Goal: Find specific page/section: Find specific page/section

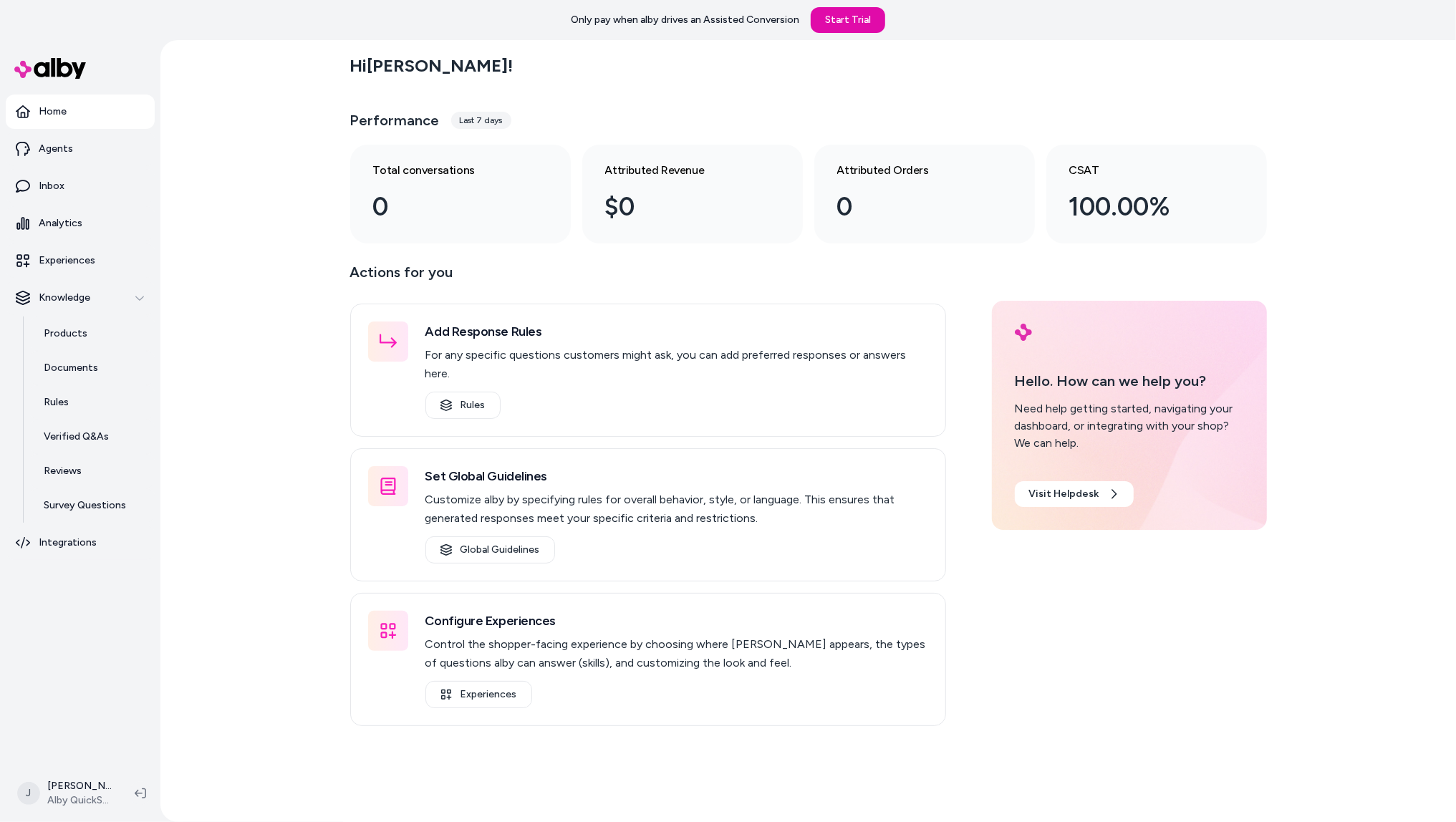
click at [248, 374] on div "Hi [PERSON_NAME] ! Performance Last 7 days Total conversations 0 Attributed Rev…" at bounding box center [808, 431] width 1295 height 782
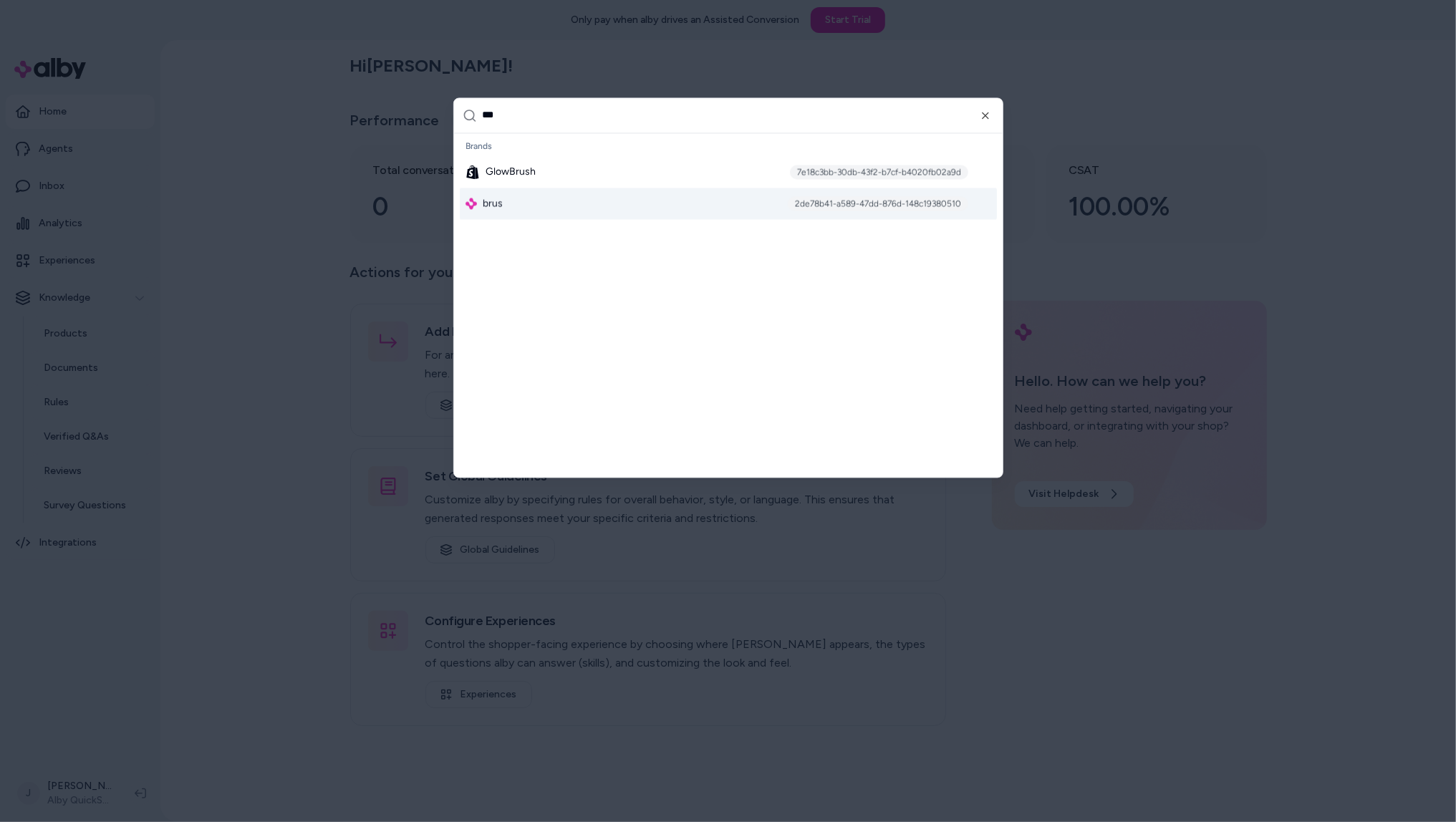
type input "***"
click at [513, 206] on div "brus 2de78b41-a589-47dd-876d-148c19380510" at bounding box center [728, 203] width 537 height 32
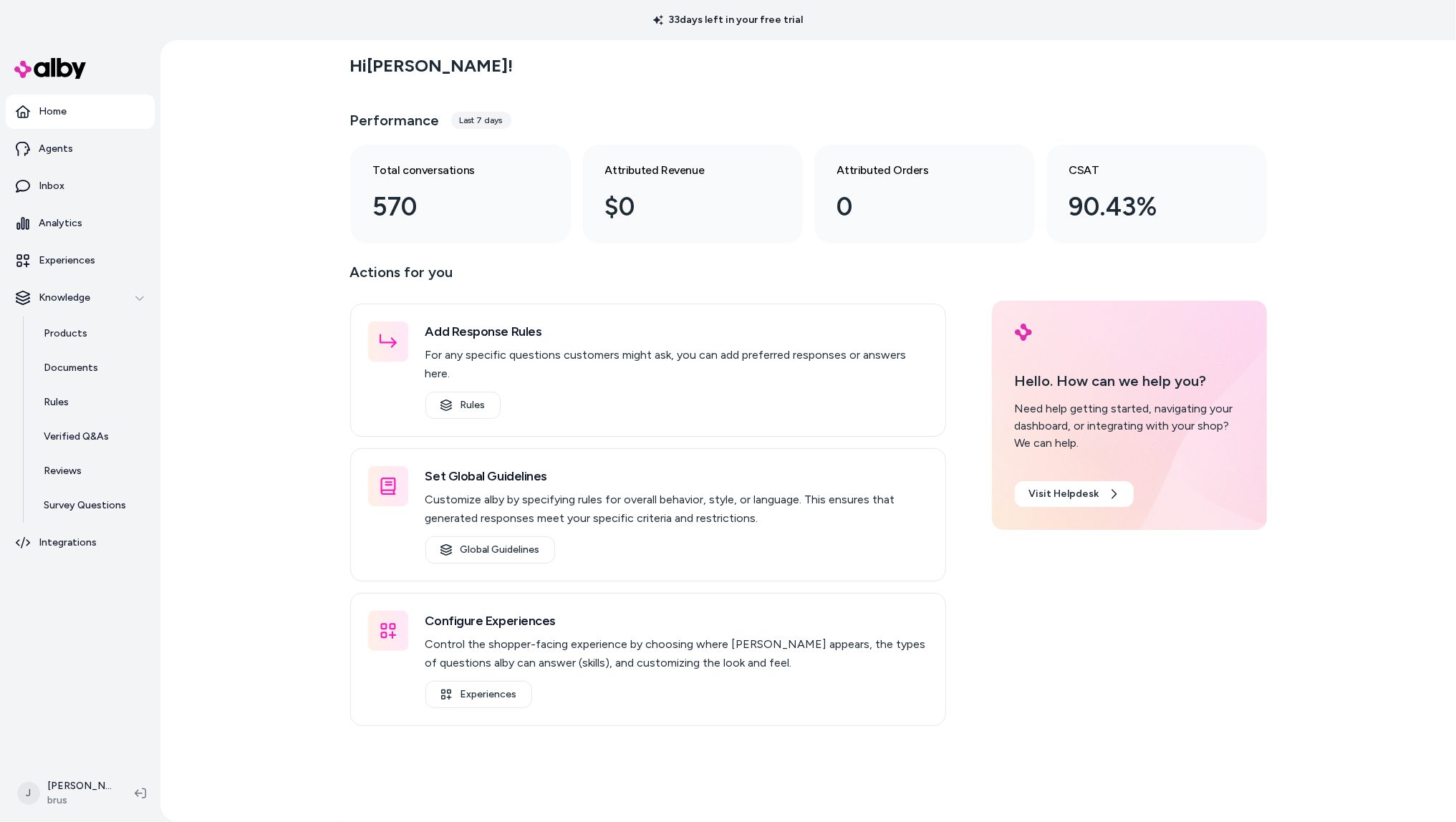
click at [3, 442] on div "Home Agents Inbox Analytics Experiences Knowledge Products Documents Rules Veri…" at bounding box center [80, 402] width 161 height 725
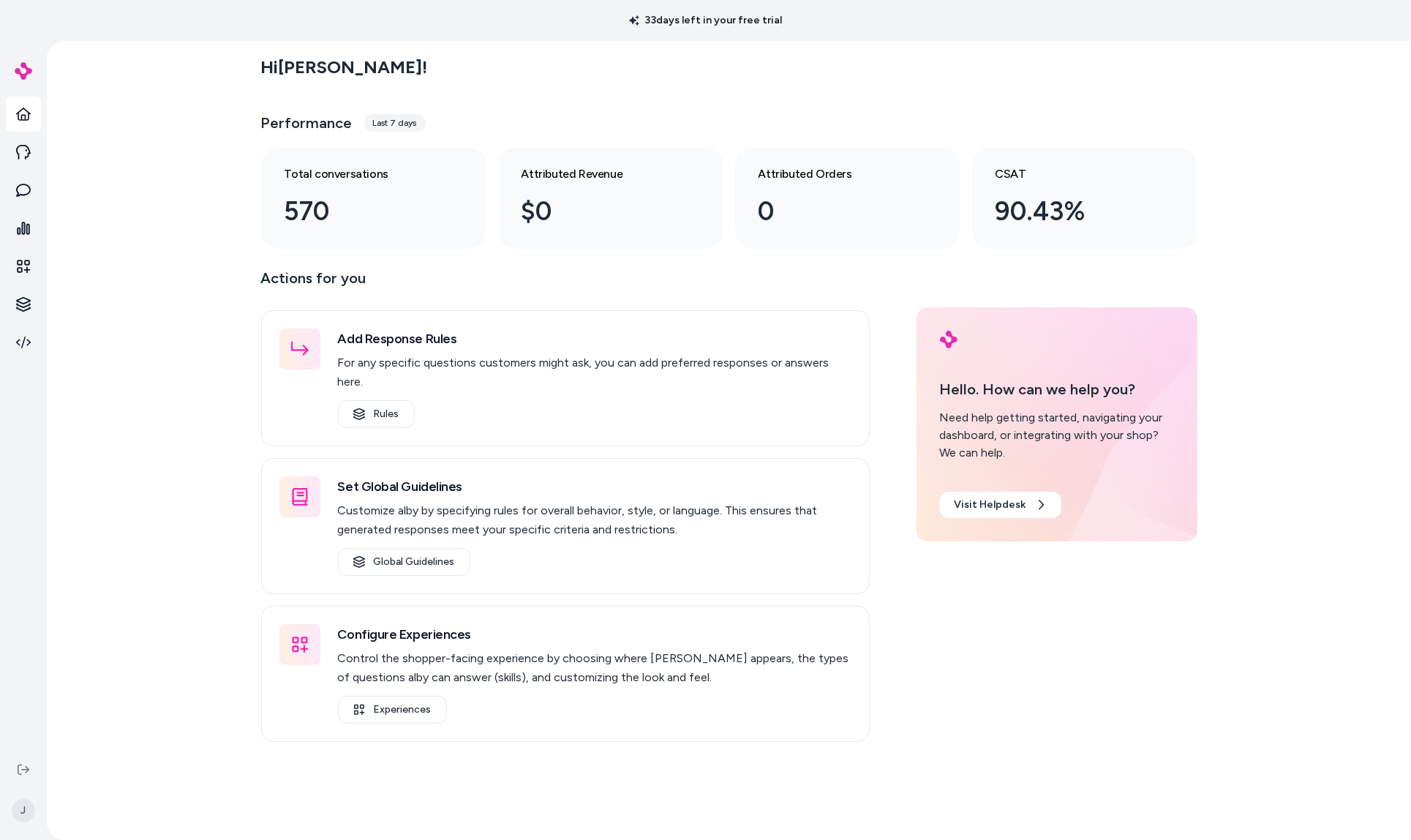
click at [164, 310] on div "Hi Jackie ! Performance Last 7 days Total conversations 570 Attributed Revenue …" at bounding box center [728, 440] width 1364 height 799
click at [23, 229] on icon at bounding box center [23, 228] width 15 height 15
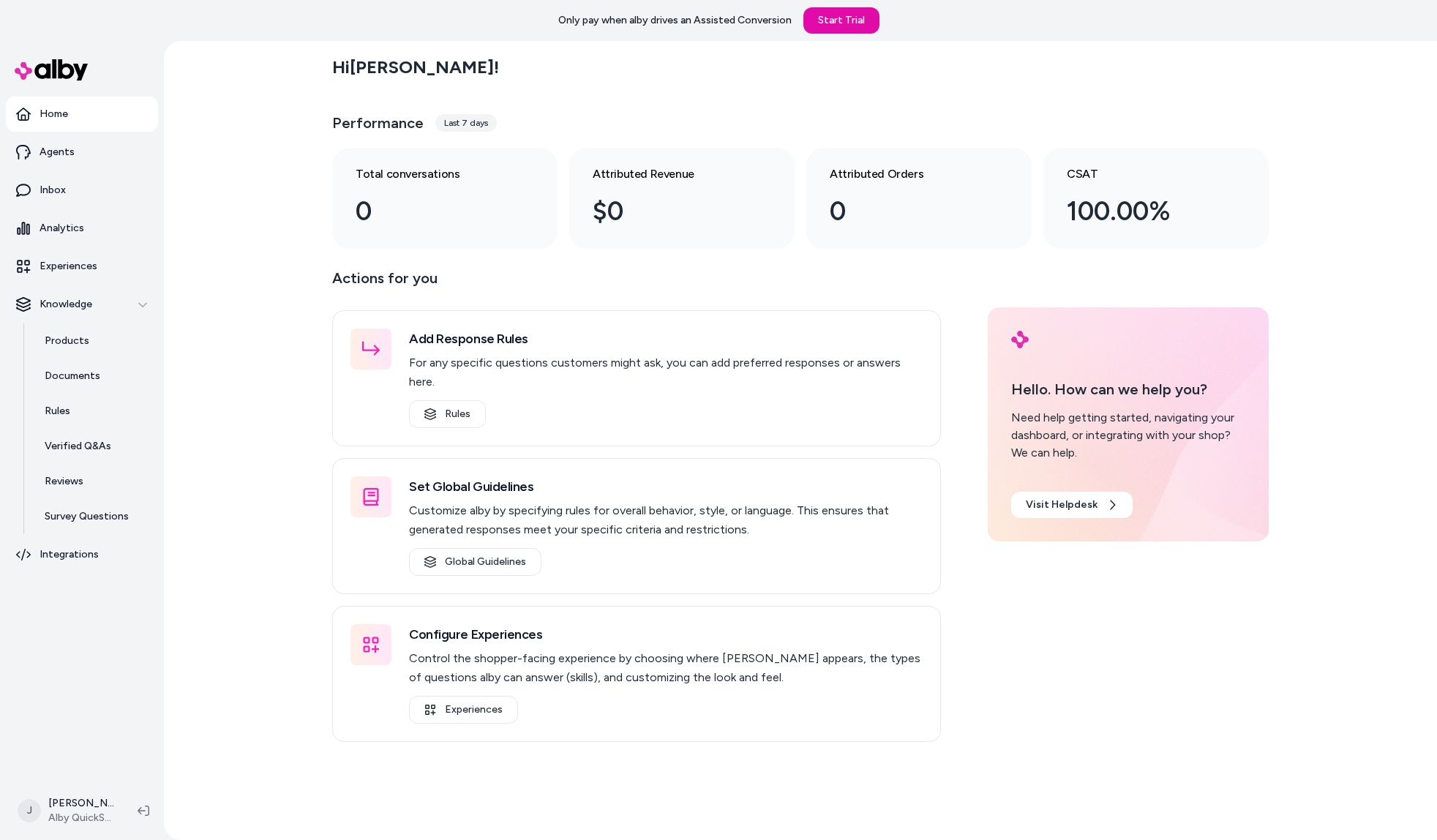
click at [269, 231] on div "Hi [PERSON_NAME] ! Performance Last 7 days Total conversations 0 Attributed Rev…" at bounding box center [801, 440] width 1274 height 799
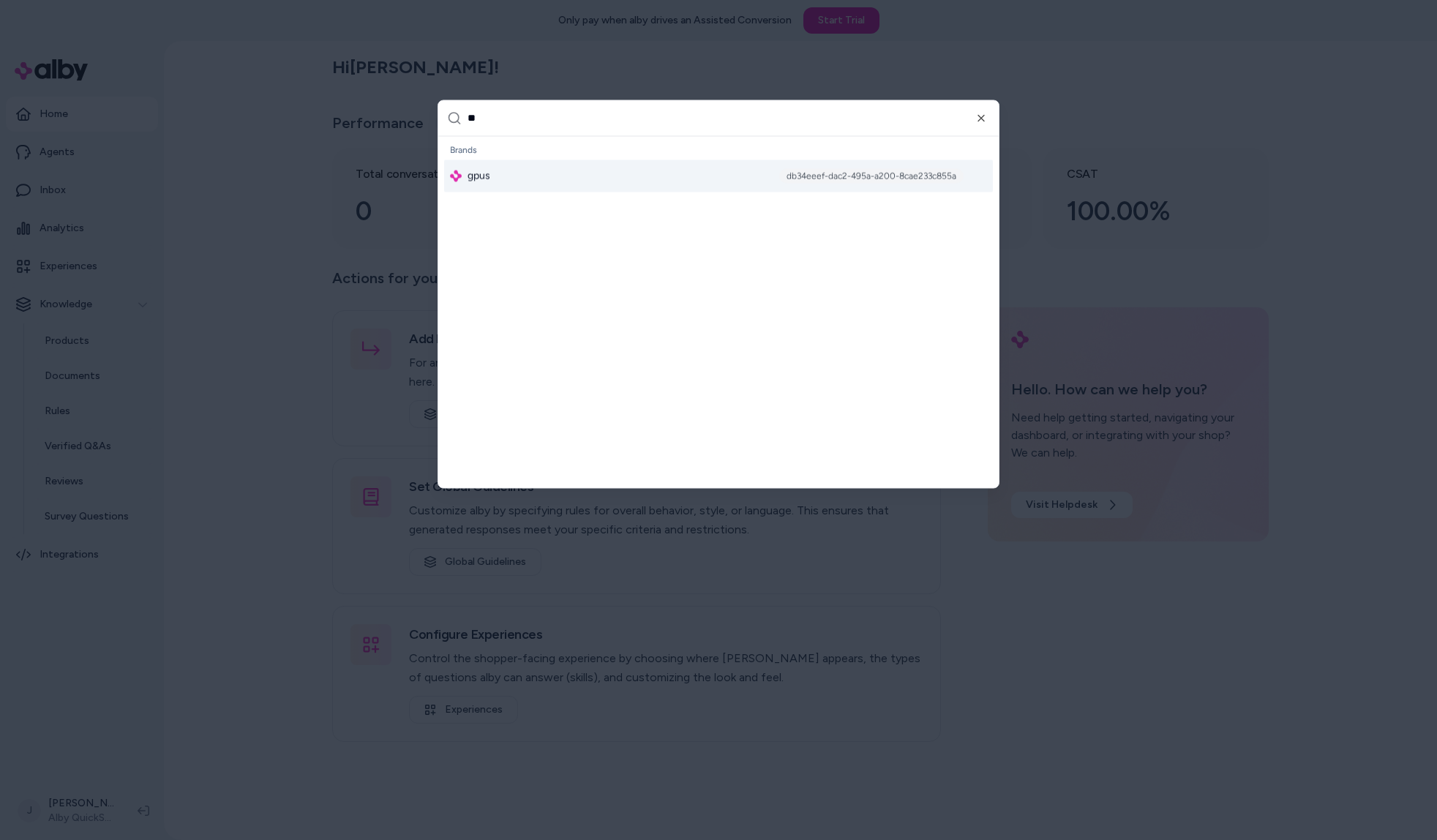
type input "**"
drag, startPoint x: 479, startPoint y: 221, endPoint x: 488, endPoint y: 213, distance: 12.0
click at [479, 222] on div "Global Settings Brands gpus db34eeef-dac2-495a-a200-8cae233c855a" at bounding box center [719, 312] width 561 height 351
click at [484, 177] on span "gpus" at bounding box center [479, 176] width 23 height 15
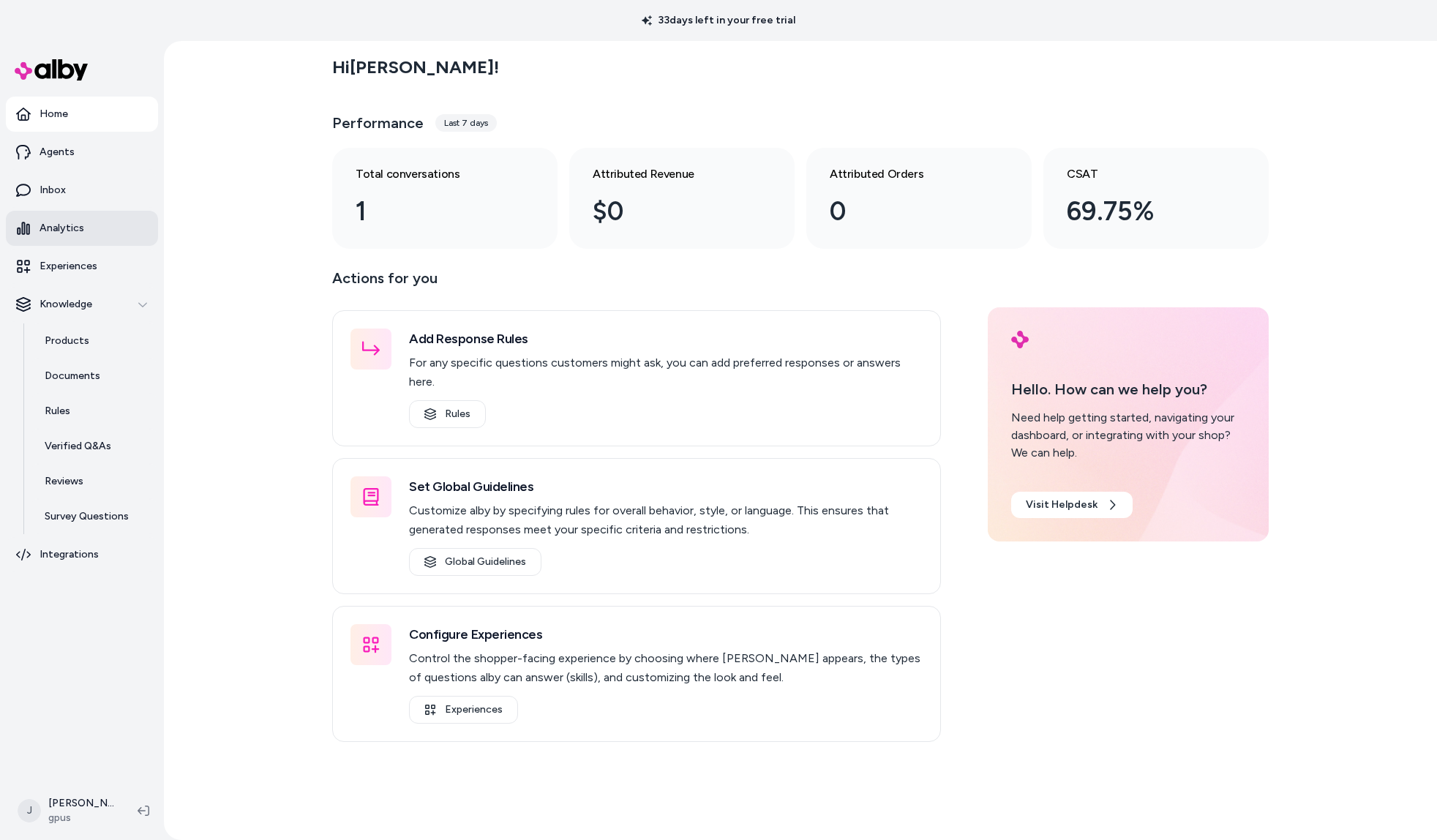
click at [66, 226] on p "Analytics" at bounding box center [62, 228] width 45 height 15
